Goal: Transaction & Acquisition: Purchase product/service

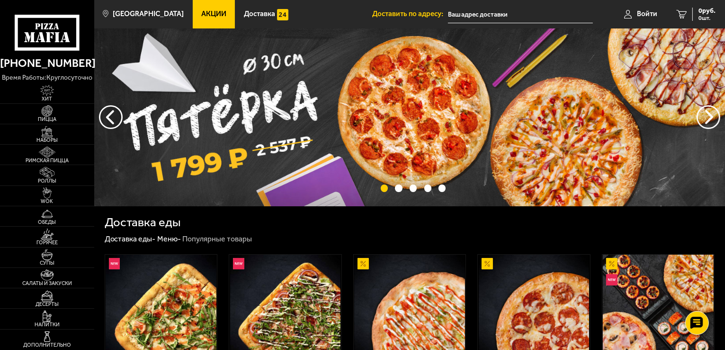
click at [201, 16] on span "Акции" at bounding box center [213, 13] width 25 height 7
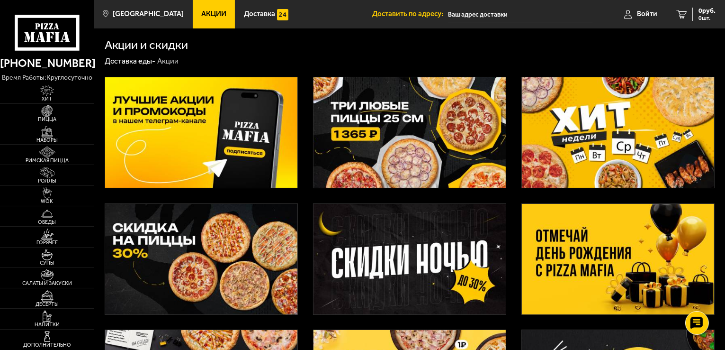
click at [398, 131] on img at bounding box center [410, 132] width 192 height 110
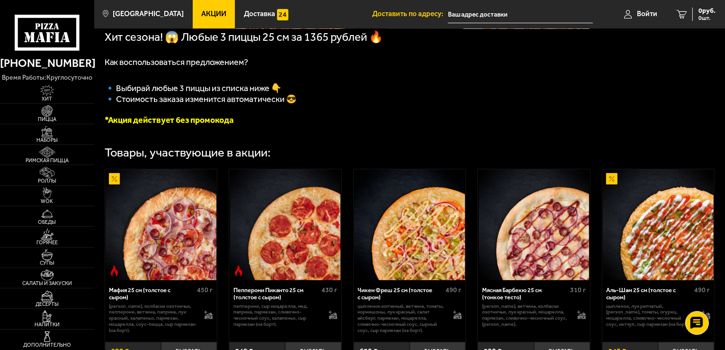
scroll to position [190, 0]
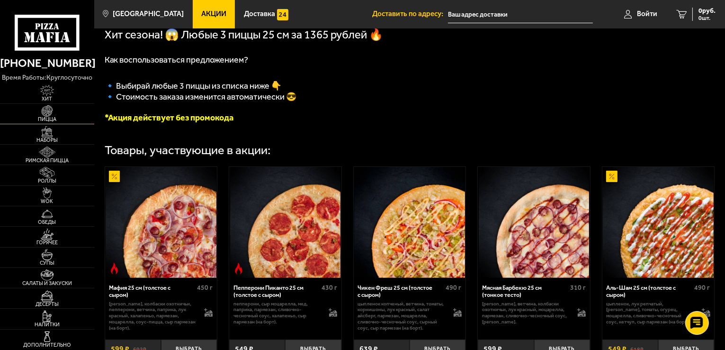
click at [53, 115] on img at bounding box center [47, 110] width 29 height 11
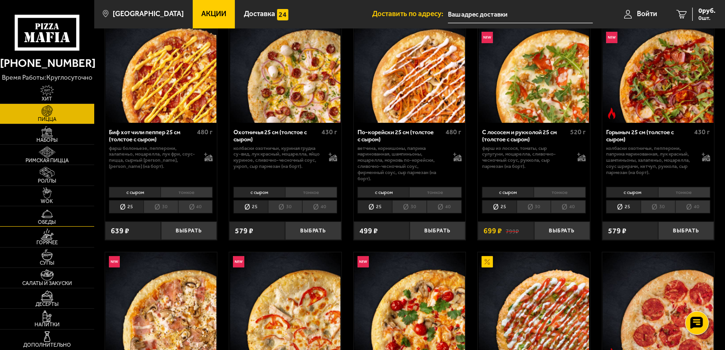
scroll to position [95, 0]
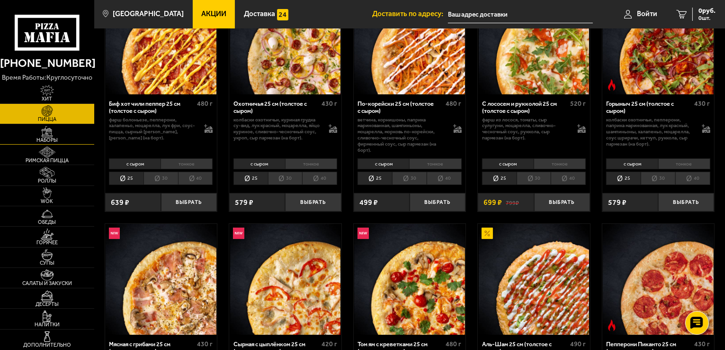
click at [51, 135] on img at bounding box center [47, 131] width 29 height 11
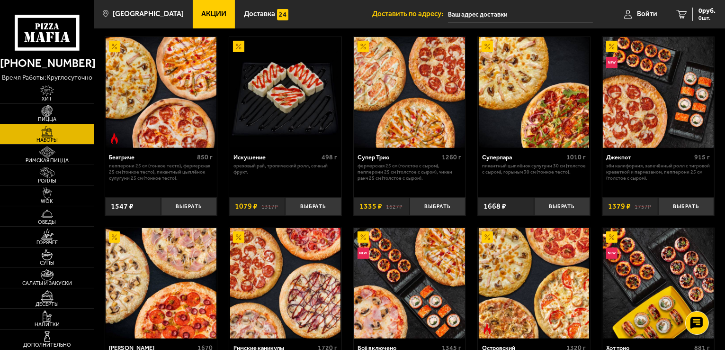
scroll to position [426, 0]
